Goal: Navigation & Orientation: Find specific page/section

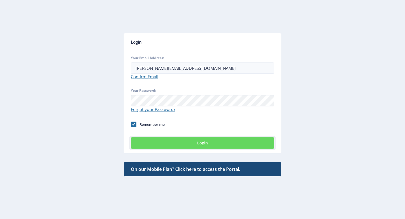
click at [232, 146] on button "Login" at bounding box center [203, 142] width 144 height 11
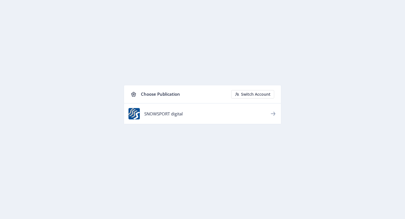
click at [267, 113] on div "SNOWSPORT digital" at bounding box center [207, 114] width 126 height 6
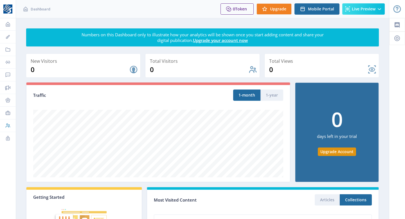
click at [9, 124] on icon at bounding box center [8, 126] width 6 height 6
click at [10, 108] on link "Tools" at bounding box center [8, 113] width 16 height 12
click at [10, 98] on icon at bounding box center [8, 100] width 6 height 6
click at [10, 90] on link "Advertisements" at bounding box center [8, 87] width 16 height 12
click at [8, 76] on icon at bounding box center [8, 75] width 6 height 6
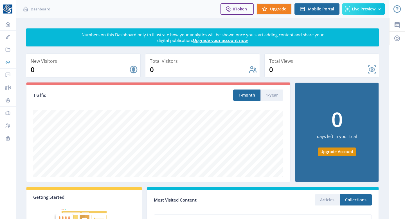
click at [7, 58] on link "Offers" at bounding box center [8, 62] width 16 height 12
click at [8, 48] on icon at bounding box center [8, 50] width 6 height 6
click at [6, 113] on icon at bounding box center [8, 113] width 6 height 6
click at [321, 13] on button "Mobile Portal" at bounding box center [317, 8] width 45 height 11
